Goal: Task Accomplishment & Management: Manage account settings

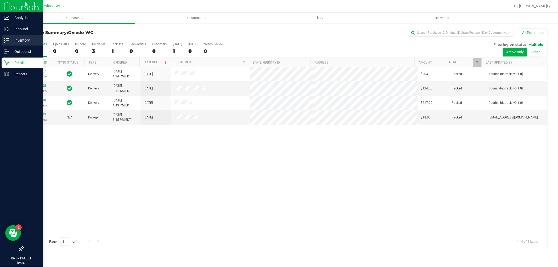
click at [10, 37] on div "Inventory" at bounding box center [22, 40] width 41 height 10
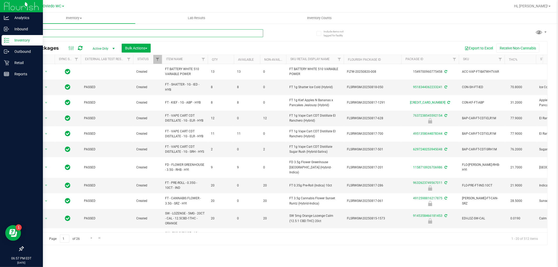
click at [76, 33] on input "text" at bounding box center [143, 33] width 240 height 8
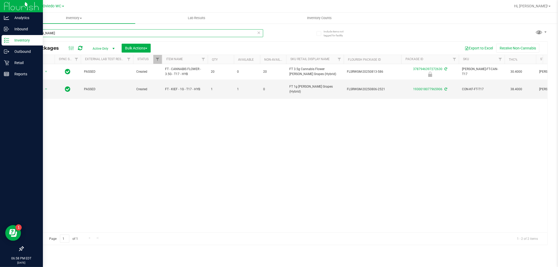
type input "[PERSON_NAME]"
drag, startPoint x: 58, startPoint y: 34, endPoint x: 0, endPoint y: 33, distance: 58.1
click at [0, 33] on div "Analytics Inbound Inventory Outbound Retail Reports 06:58 PM EDT [DATE] 08/23 […" at bounding box center [279, 133] width 558 height 267
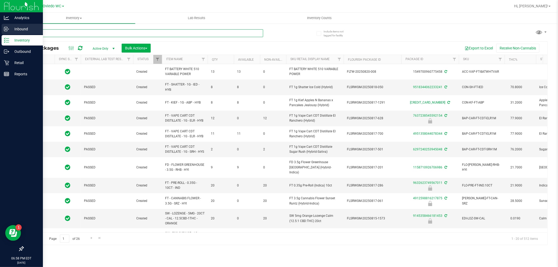
type input "[DATE]"
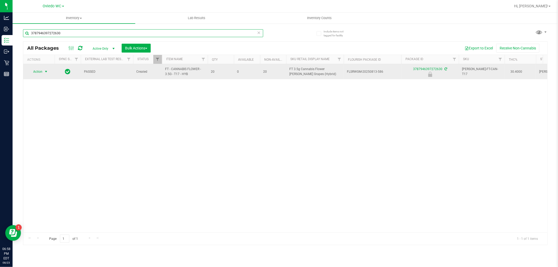
type input "3787946397272630"
click at [37, 73] on span "Action" at bounding box center [36, 71] width 14 height 7
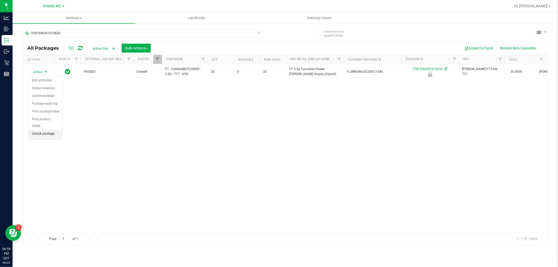
click at [41, 136] on li "Unlock package" at bounding box center [46, 134] width 34 height 8
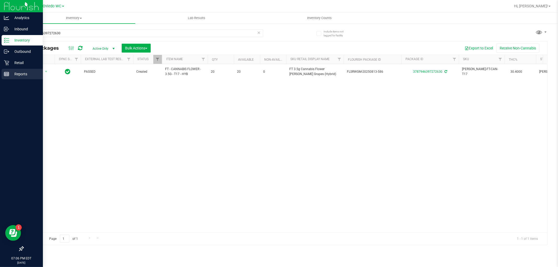
click at [4, 71] on icon at bounding box center [6, 73] width 5 height 5
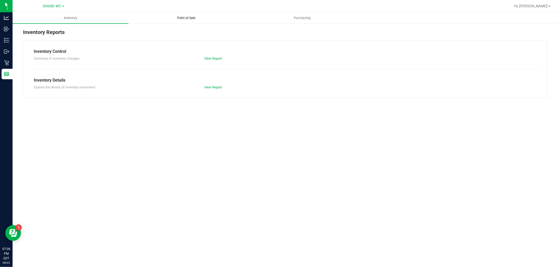
click at [187, 18] on span "Point of Sale" at bounding box center [186, 18] width 32 height 5
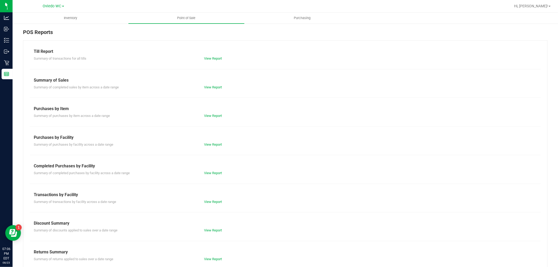
click at [209, 171] on div "View Report" at bounding box center [242, 173] width 85 height 5
click at [212, 171] on link "View Report" at bounding box center [213, 173] width 18 height 4
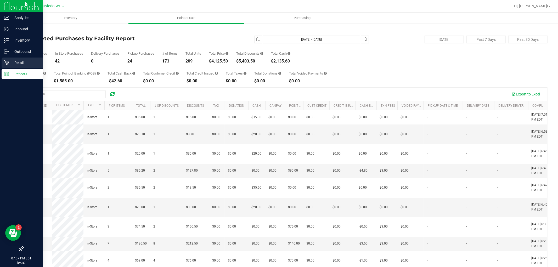
click at [18, 64] on p "Retail" at bounding box center [24, 63] width 31 height 6
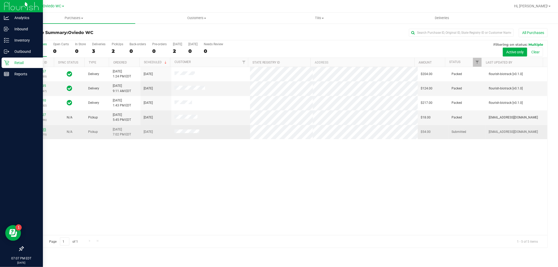
click at [41, 130] on link "11837135" at bounding box center [38, 130] width 15 height 4
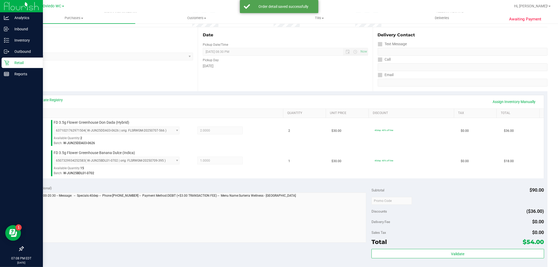
scroll to position [145, 0]
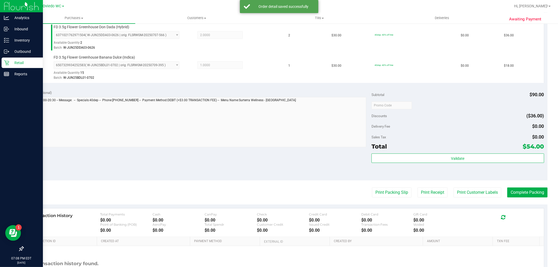
click at [477, 152] on div "Subtotal $90.00 Discounts ($36.00) Delivery Fee $0.00 Sales Tax $0.00 Total $54…" at bounding box center [458, 133] width 173 height 87
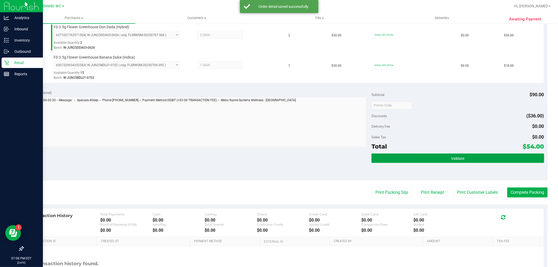
click at [472, 157] on button "Validate" at bounding box center [458, 158] width 173 height 9
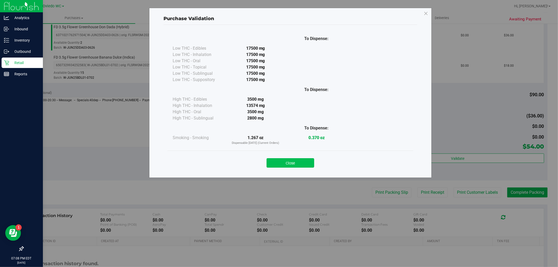
click at [300, 159] on button "Close" at bounding box center [291, 162] width 48 height 9
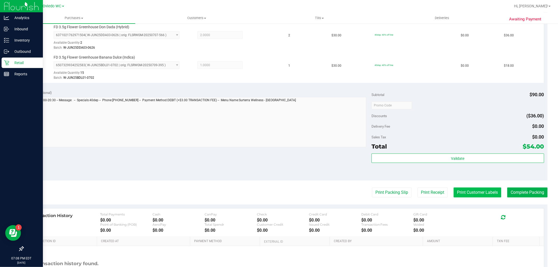
click at [476, 190] on button "Print Customer Labels" at bounding box center [478, 193] width 48 height 10
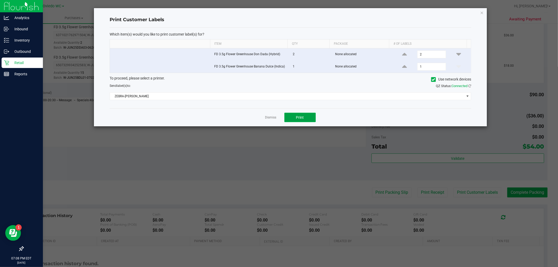
click at [309, 116] on button "Print" at bounding box center [300, 117] width 31 height 9
click at [484, 11] on div "Print Customer Labels Which item(s) would you like to print customer label(s) f…" at bounding box center [290, 67] width 393 height 118
click at [482, 12] on icon "button" at bounding box center [482, 12] width 4 height 6
click at [482, 13] on link "Deliveries" at bounding box center [442, 18] width 123 height 11
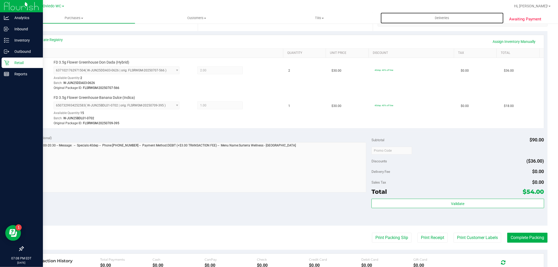
scroll to position [174, 0]
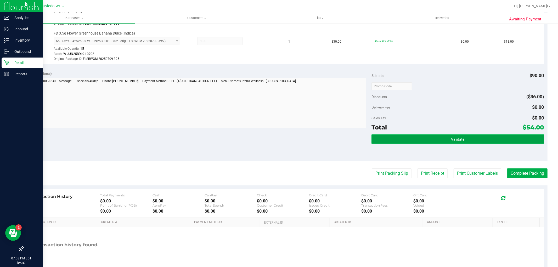
click at [419, 136] on button "Validate" at bounding box center [458, 139] width 173 height 9
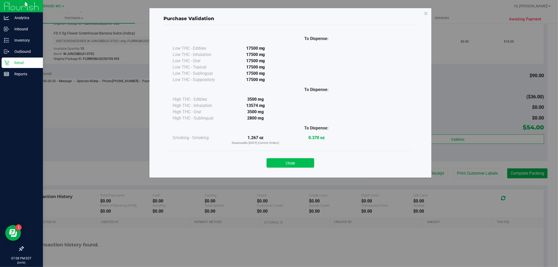
click at [285, 161] on button "Close" at bounding box center [291, 162] width 48 height 9
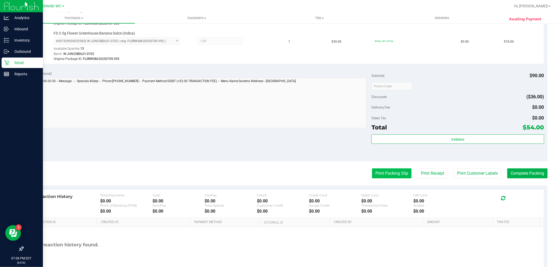
click at [393, 172] on button "Print Packing Slip" at bounding box center [392, 174] width 40 height 10
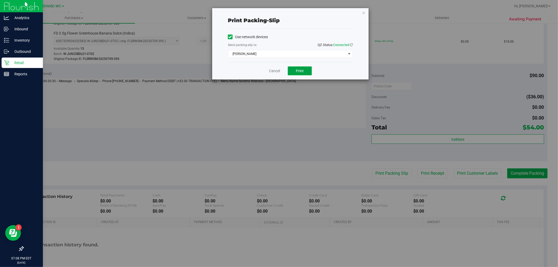
click at [305, 69] on button "Print" at bounding box center [300, 70] width 24 height 9
click at [364, 12] on icon "button" at bounding box center [364, 12] width 4 height 6
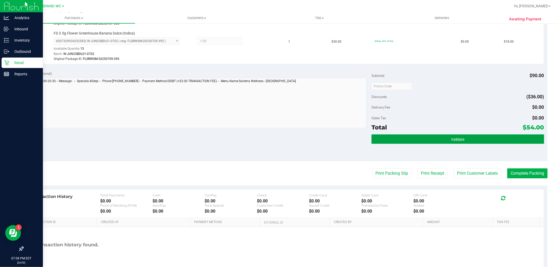
click at [439, 138] on button "Validate" at bounding box center [458, 139] width 173 height 9
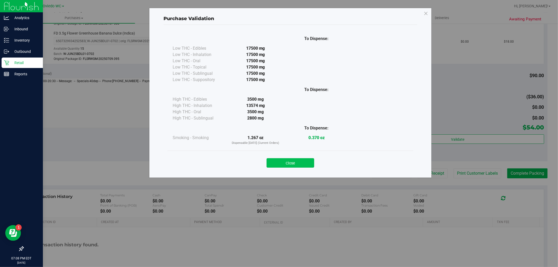
click at [307, 163] on button "Close" at bounding box center [291, 162] width 48 height 9
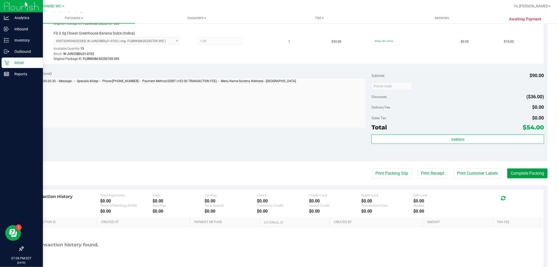
click at [517, 172] on button "Complete Packing" at bounding box center [528, 174] width 40 height 10
